Goal: Information Seeking & Learning: Learn about a topic

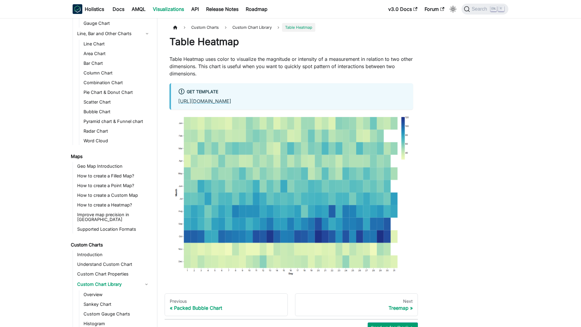
scroll to position [260, 0]
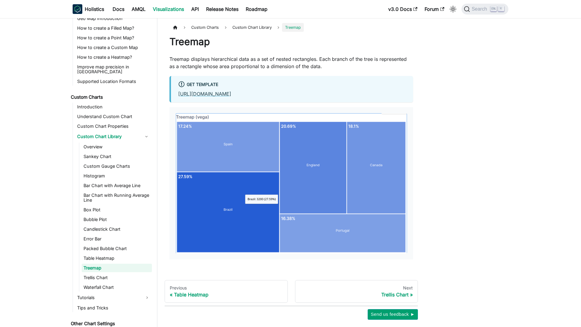
scroll to position [270, 0]
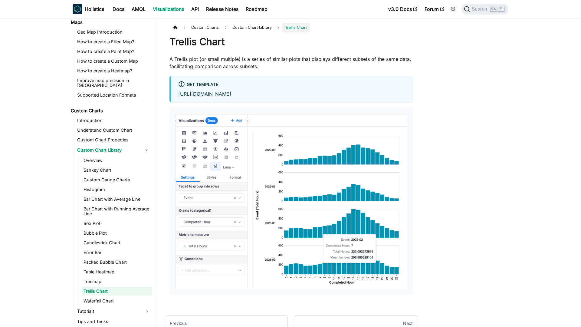
scroll to position [280, 0]
